Goal: Task Accomplishment & Management: Use online tool/utility

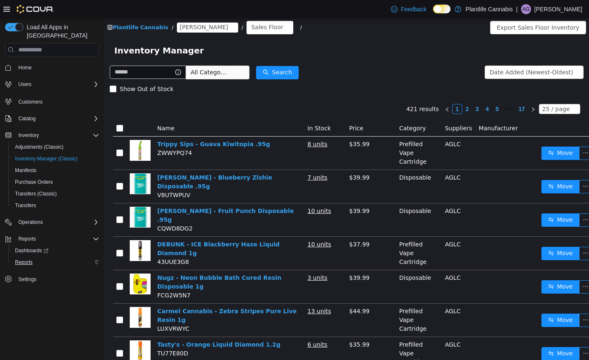
scroll to position [2, 0]
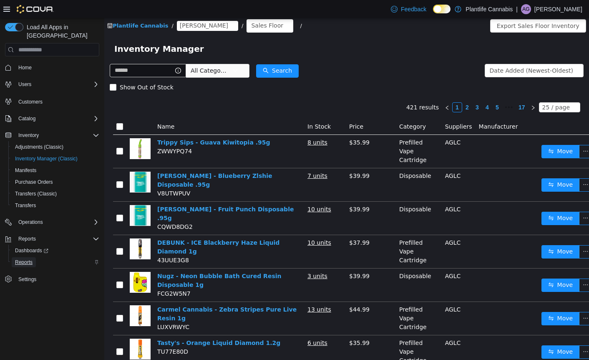
click at [30, 259] on span "Reports" at bounding box center [24, 262] width 18 height 7
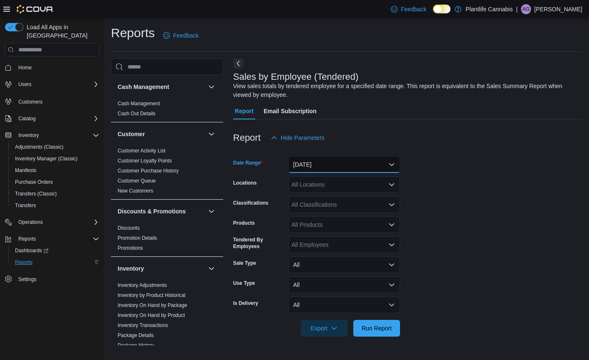
click at [308, 166] on button "[DATE]" at bounding box center [344, 164] width 112 height 17
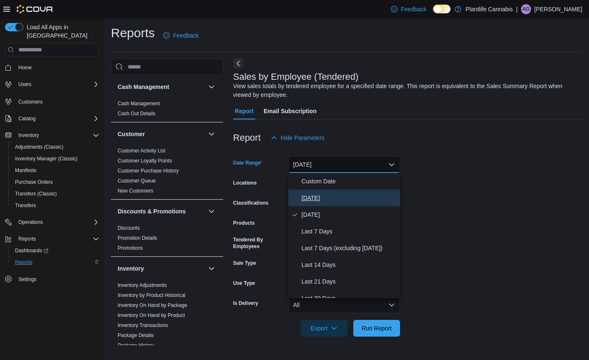
click at [305, 197] on span "[DATE]" at bounding box center [349, 198] width 95 height 10
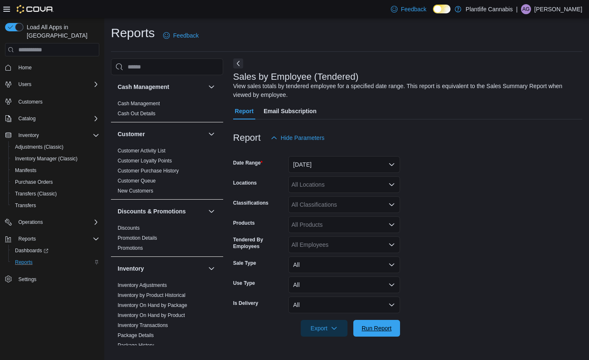
drag, startPoint x: 391, startPoint y: 326, endPoint x: 396, endPoint y: 292, distance: 34.5
click at [392, 326] on span "Run Report" at bounding box center [377, 328] width 37 height 17
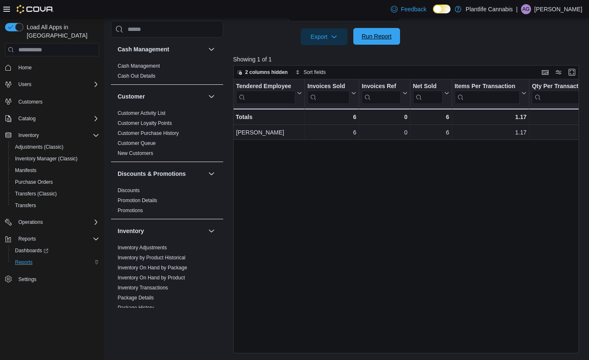
click at [387, 38] on span "Run Report" at bounding box center [377, 36] width 30 height 8
